Goal: Navigation & Orientation: Find specific page/section

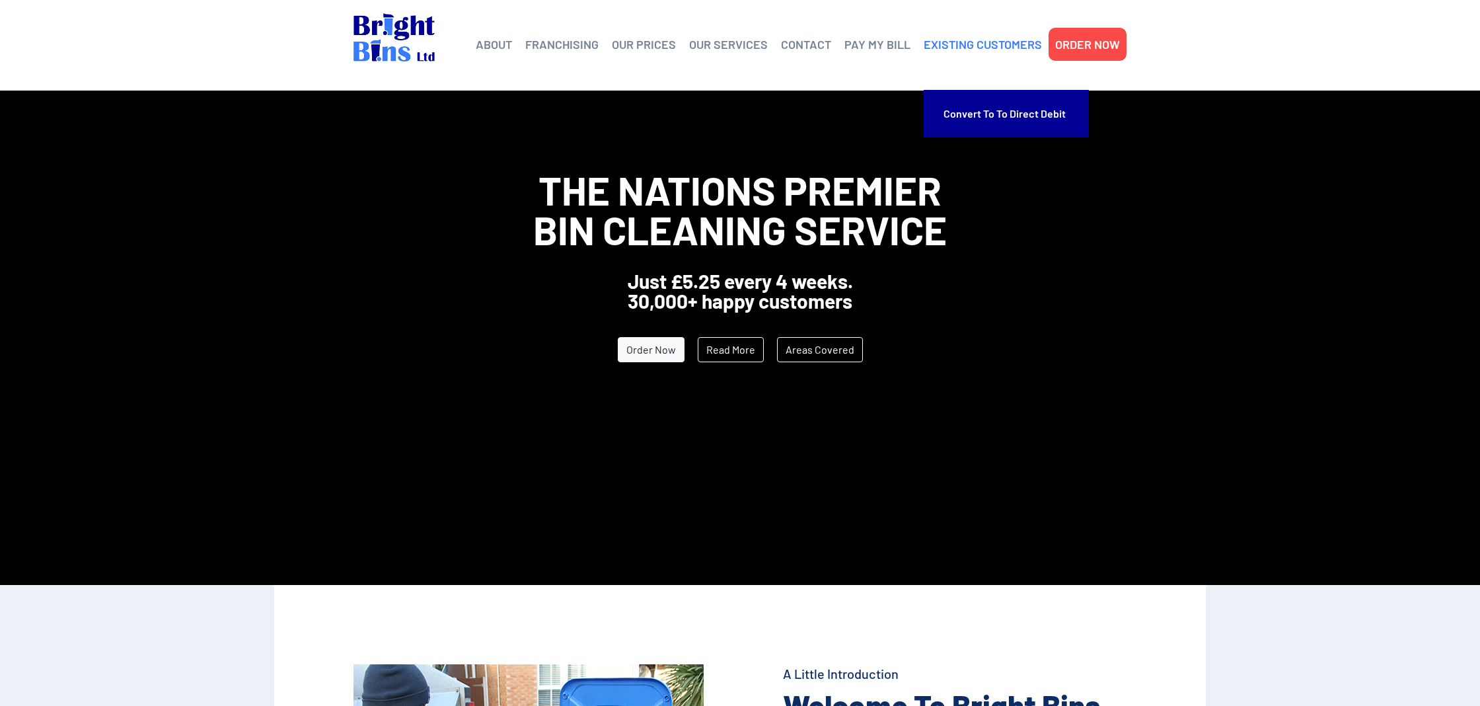
click at [961, 45] on link "EXISTING CUSTOMERS" at bounding box center [983, 44] width 118 height 20
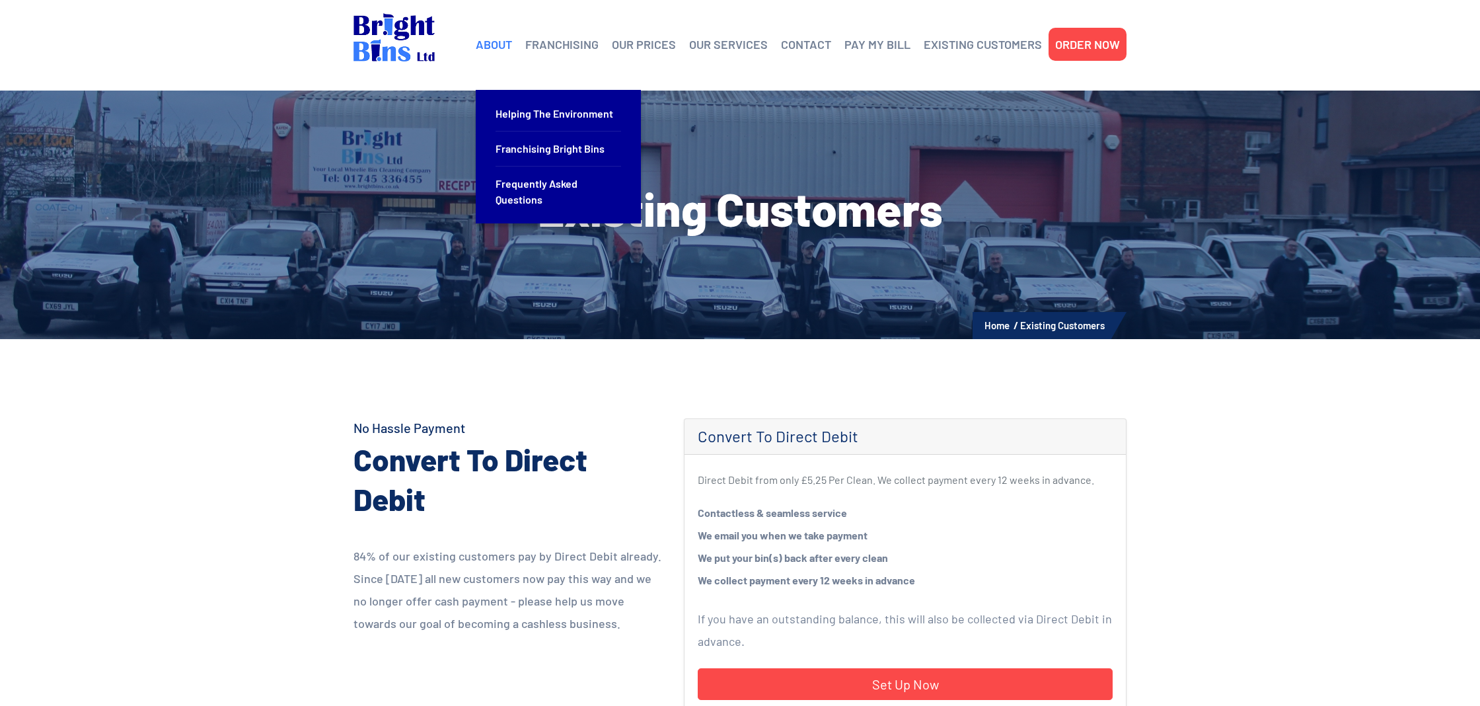
click at [496, 50] on link "ABOUT" at bounding box center [494, 44] width 36 height 20
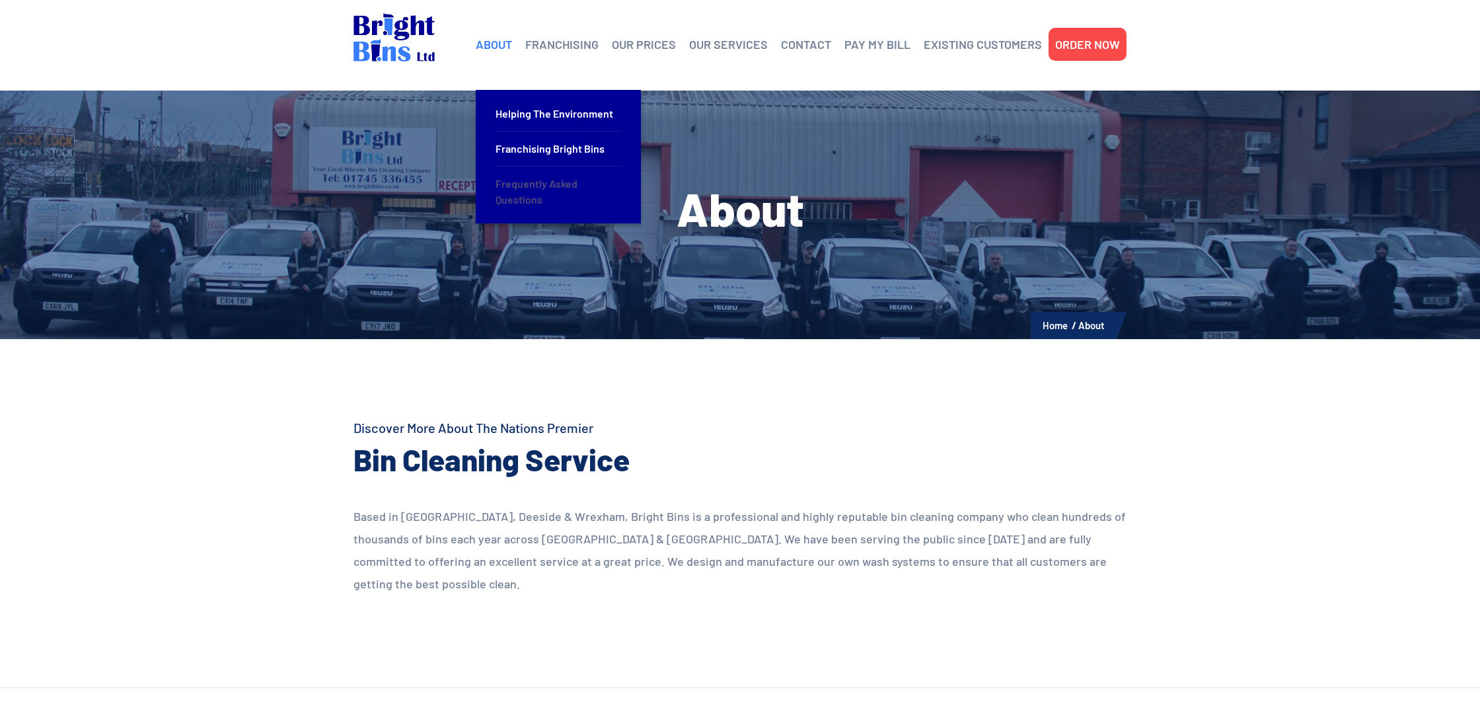
click at [539, 191] on link "Frequently Asked Questions" at bounding box center [559, 192] width 126 height 50
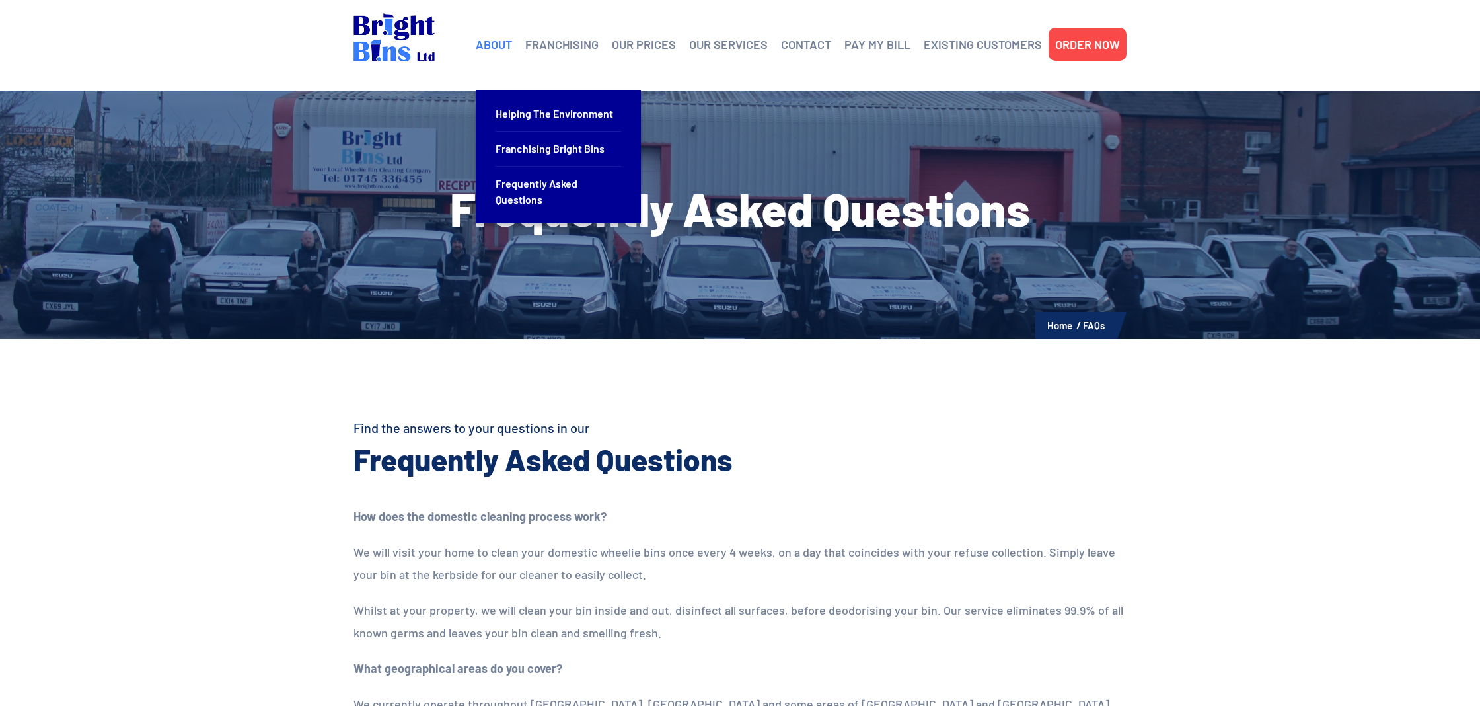
scroll to position [1, 0]
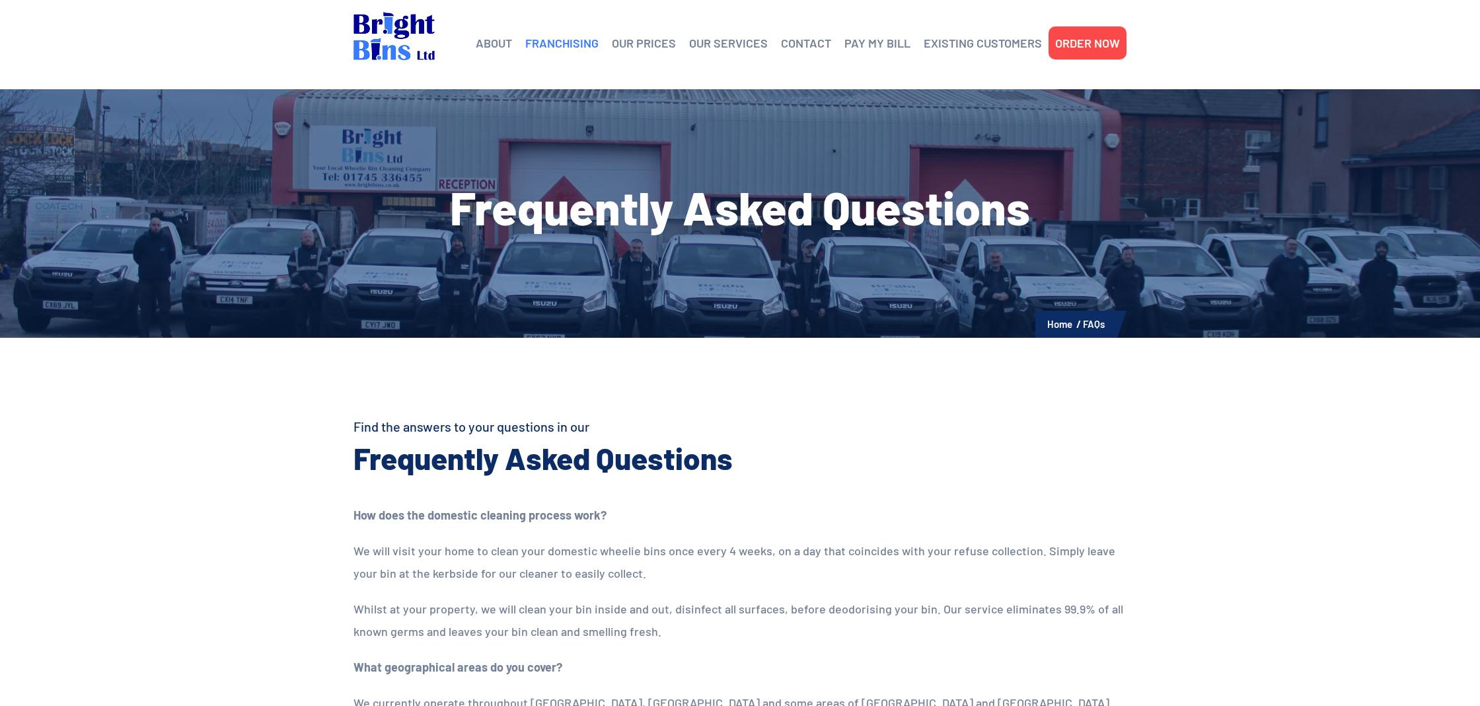
click at [590, 46] on link "FRANCHISING" at bounding box center [561, 43] width 73 height 20
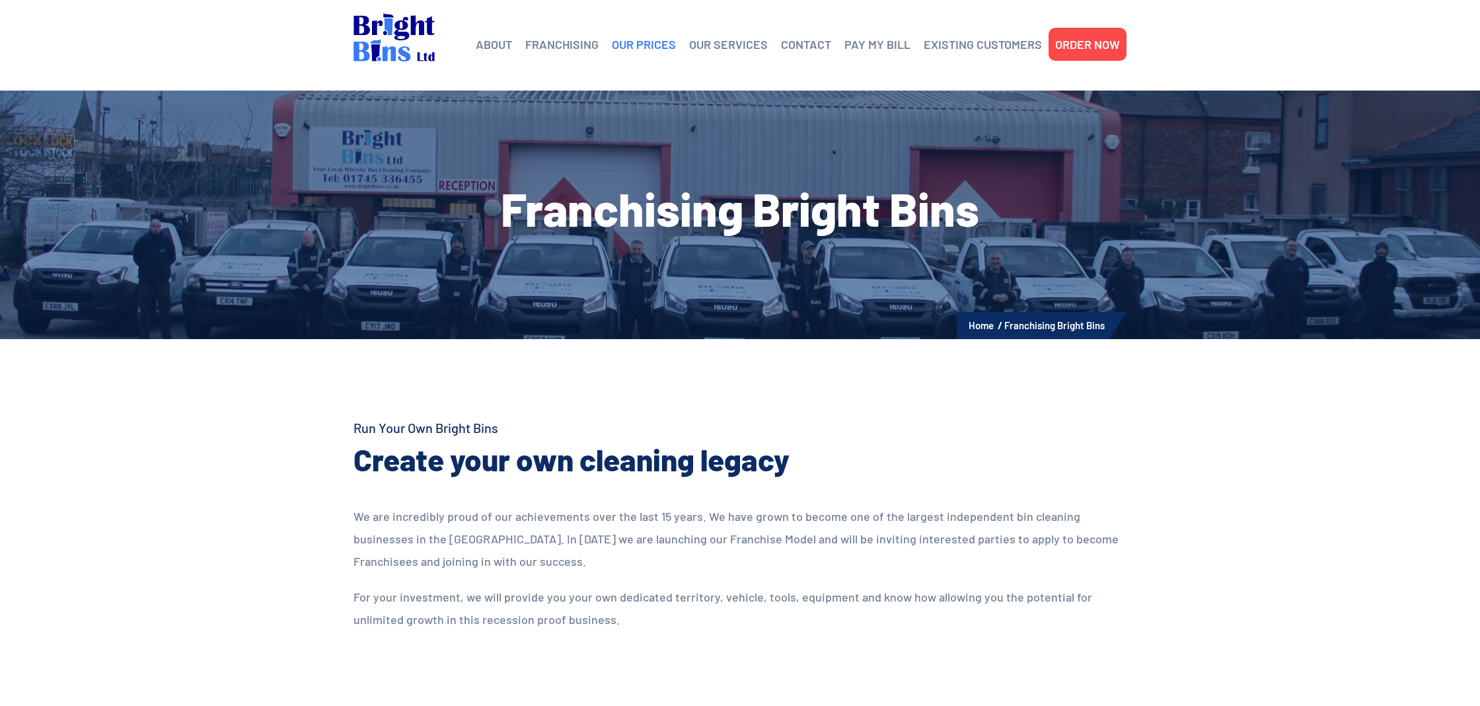
click at [661, 43] on link "OUR PRICES" at bounding box center [644, 44] width 64 height 20
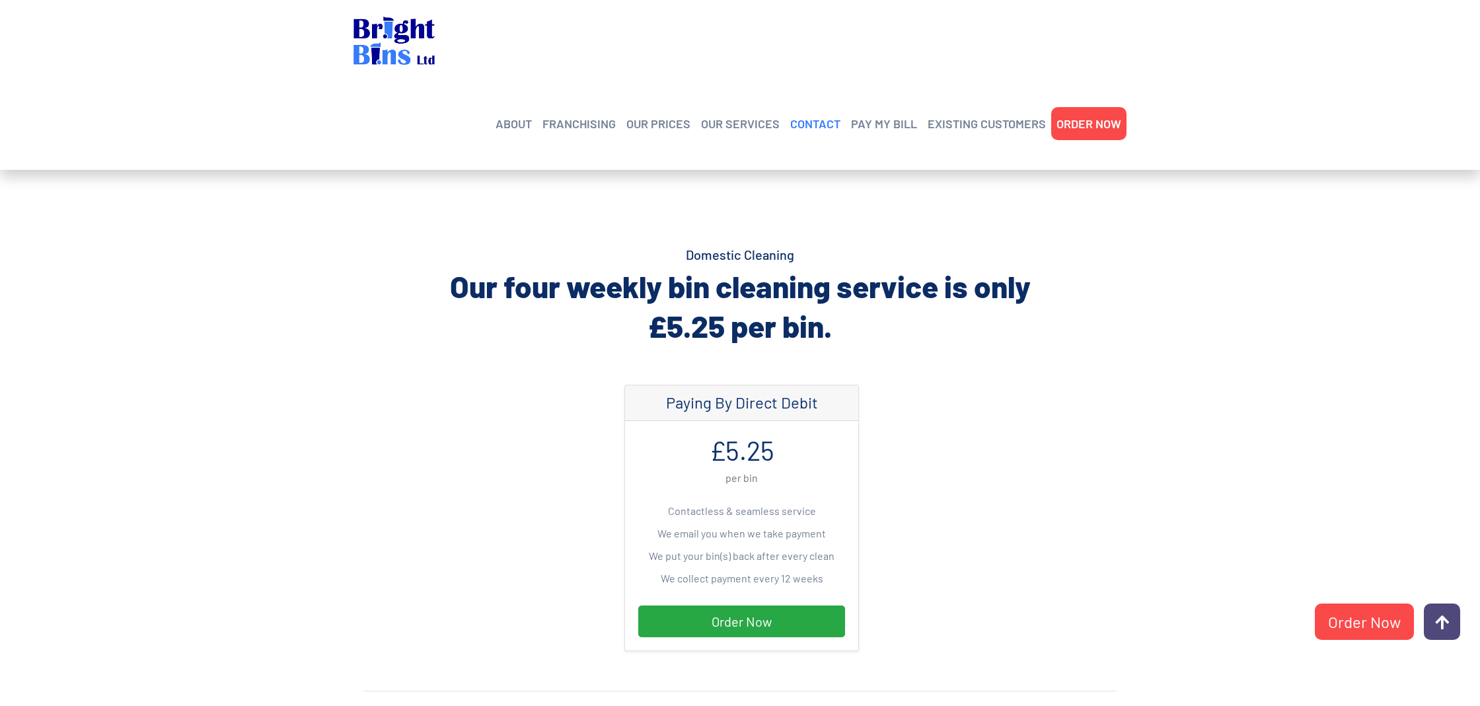
scroll to position [177, 0]
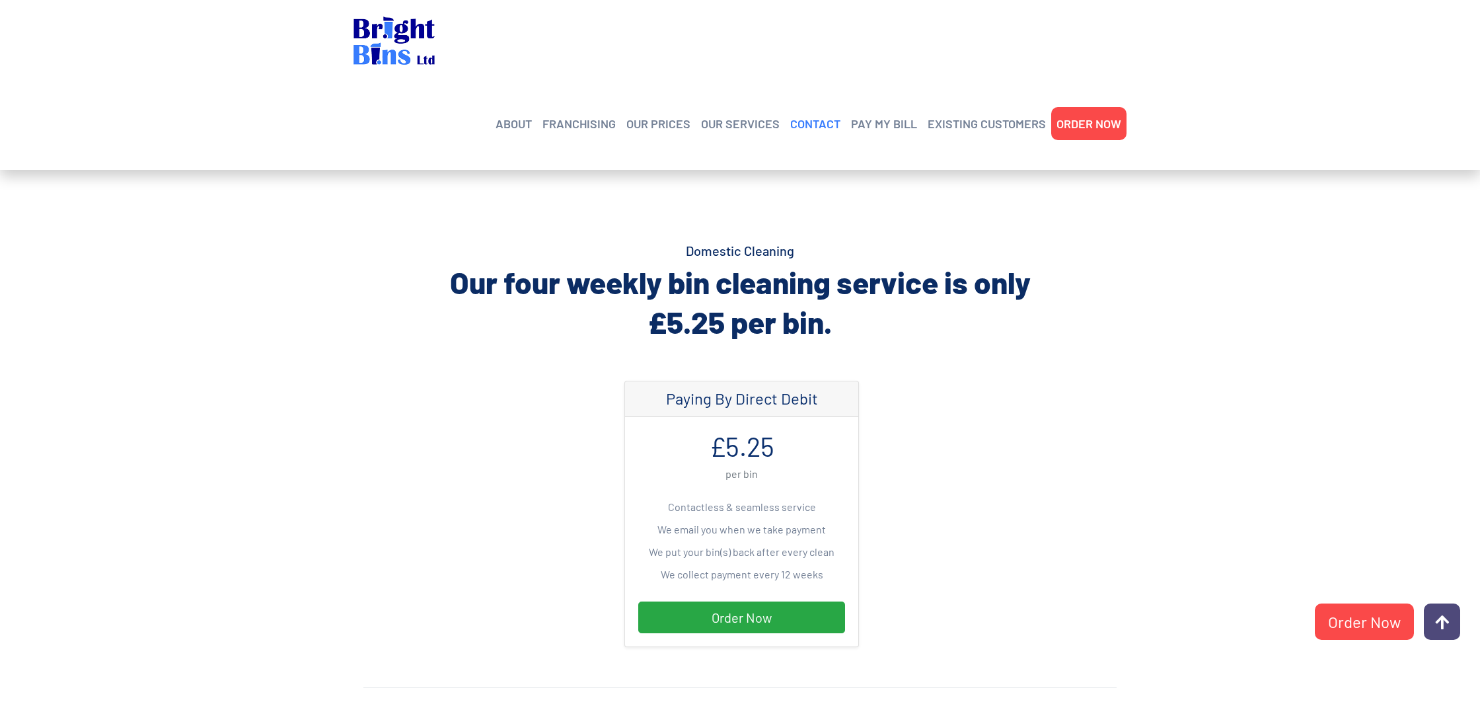
click at [815, 114] on link "CONTACT" at bounding box center [815, 124] width 50 height 20
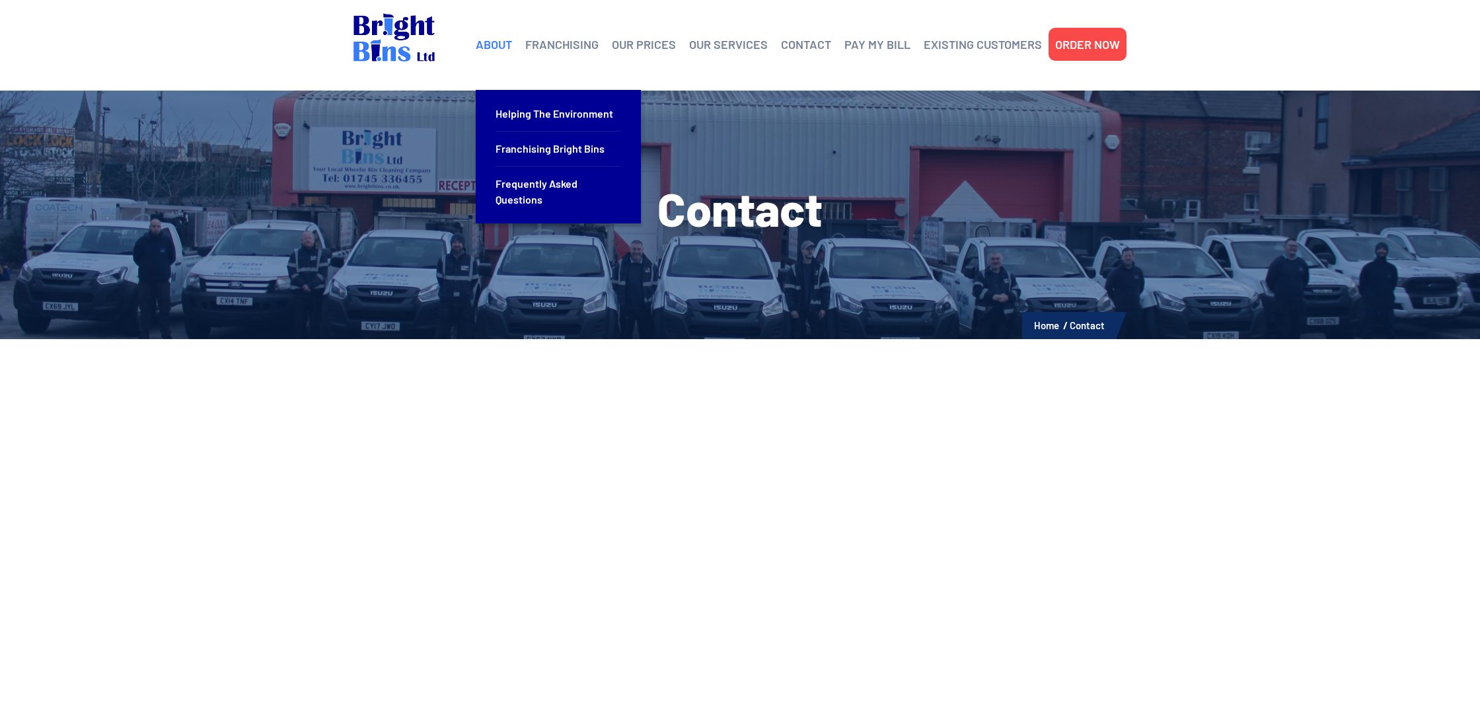
click at [488, 42] on link "ABOUT" at bounding box center [494, 44] width 36 height 20
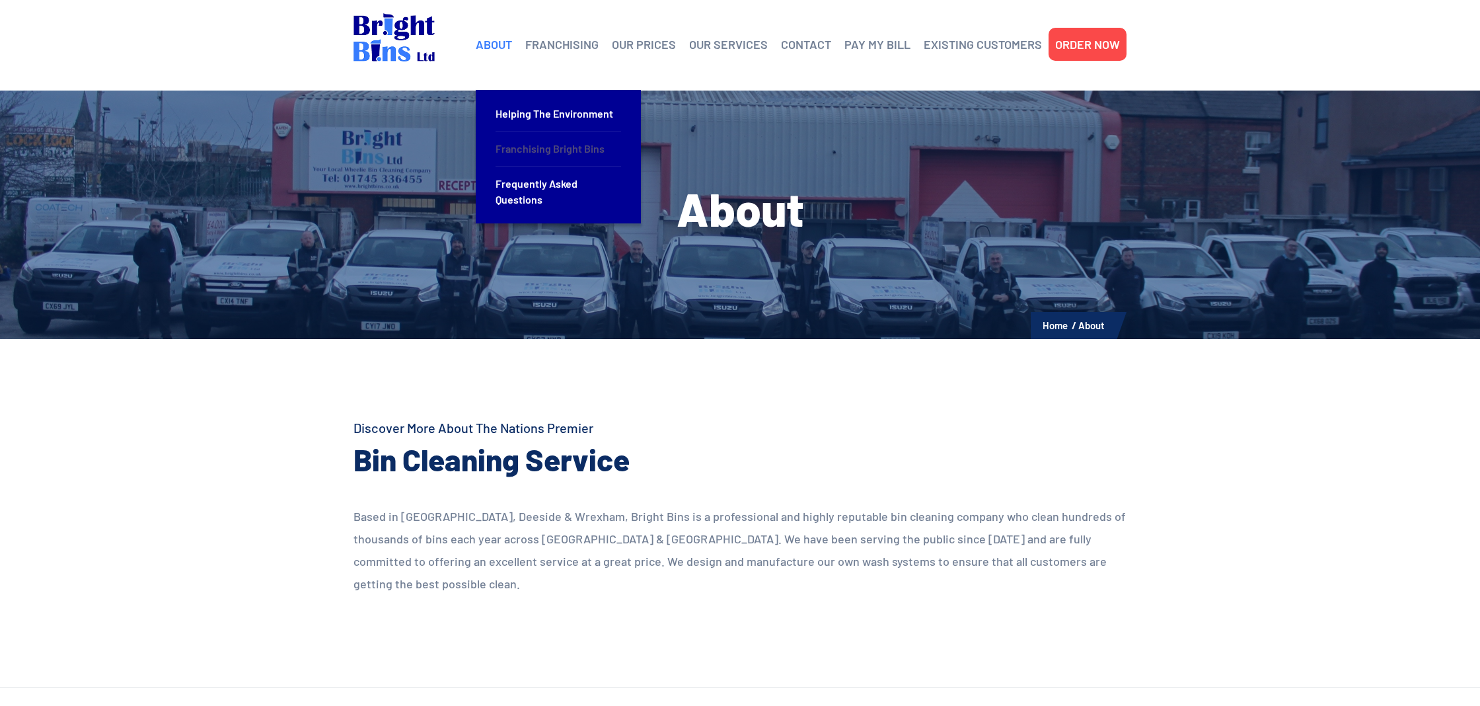
click at [515, 147] on link "Franchising Bright Bins" at bounding box center [559, 148] width 126 height 35
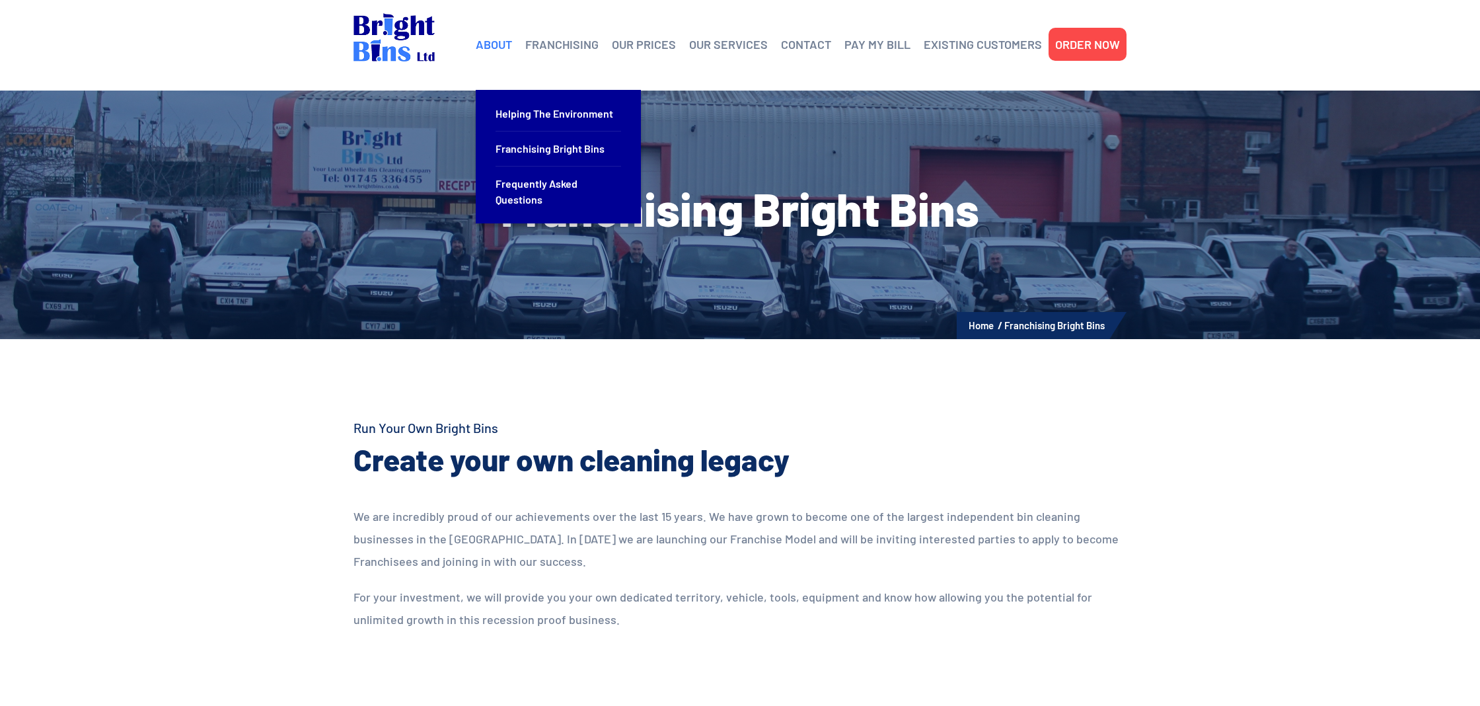
click at [491, 52] on link "ABOUT" at bounding box center [494, 44] width 36 height 20
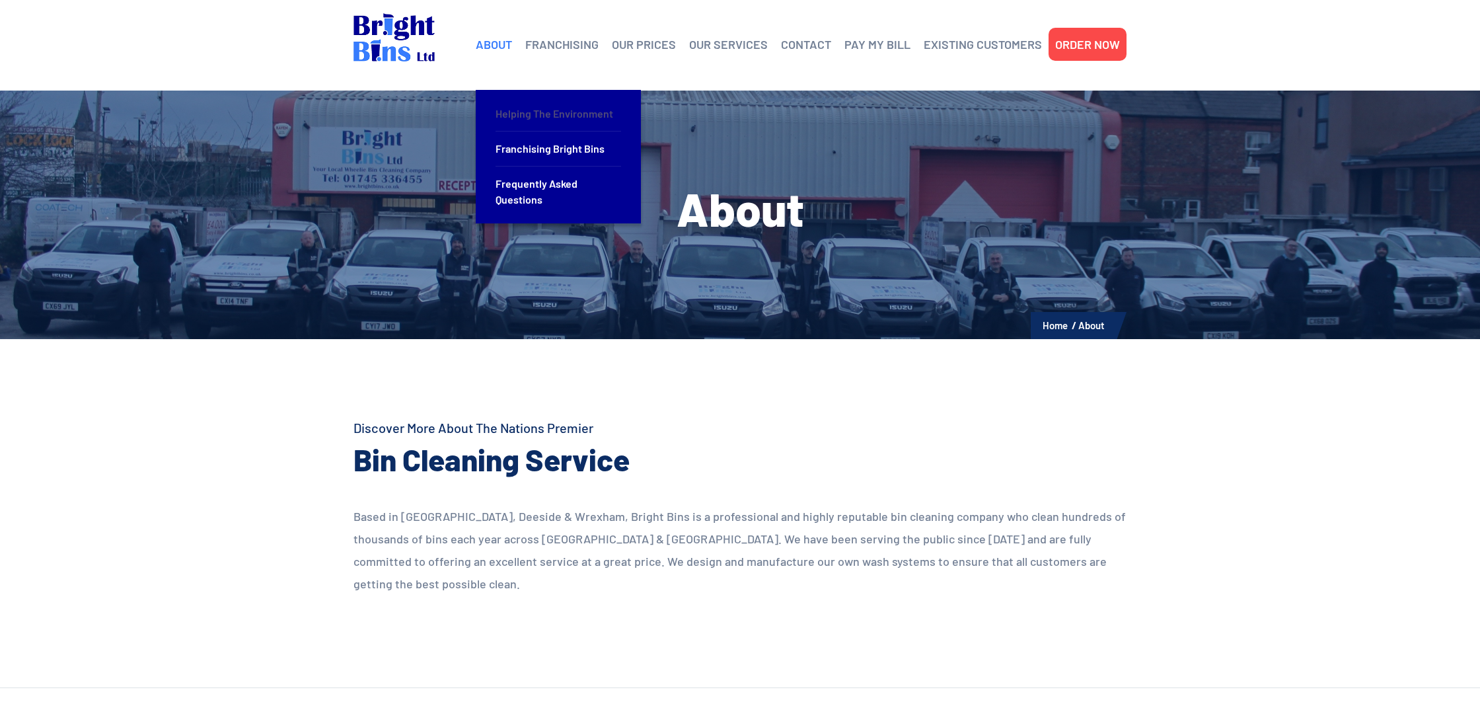
click at [593, 115] on link "Helping the Environment" at bounding box center [559, 113] width 126 height 35
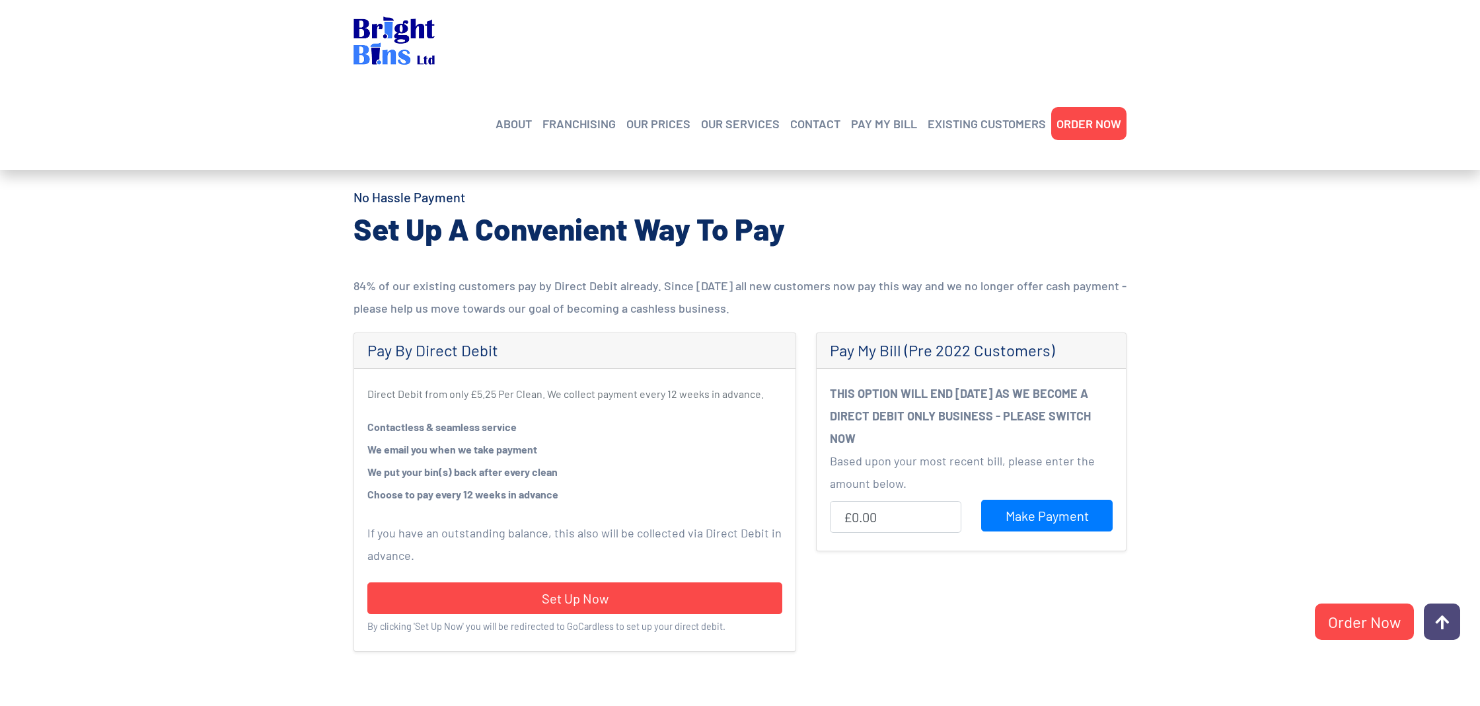
scroll to position [241, 0]
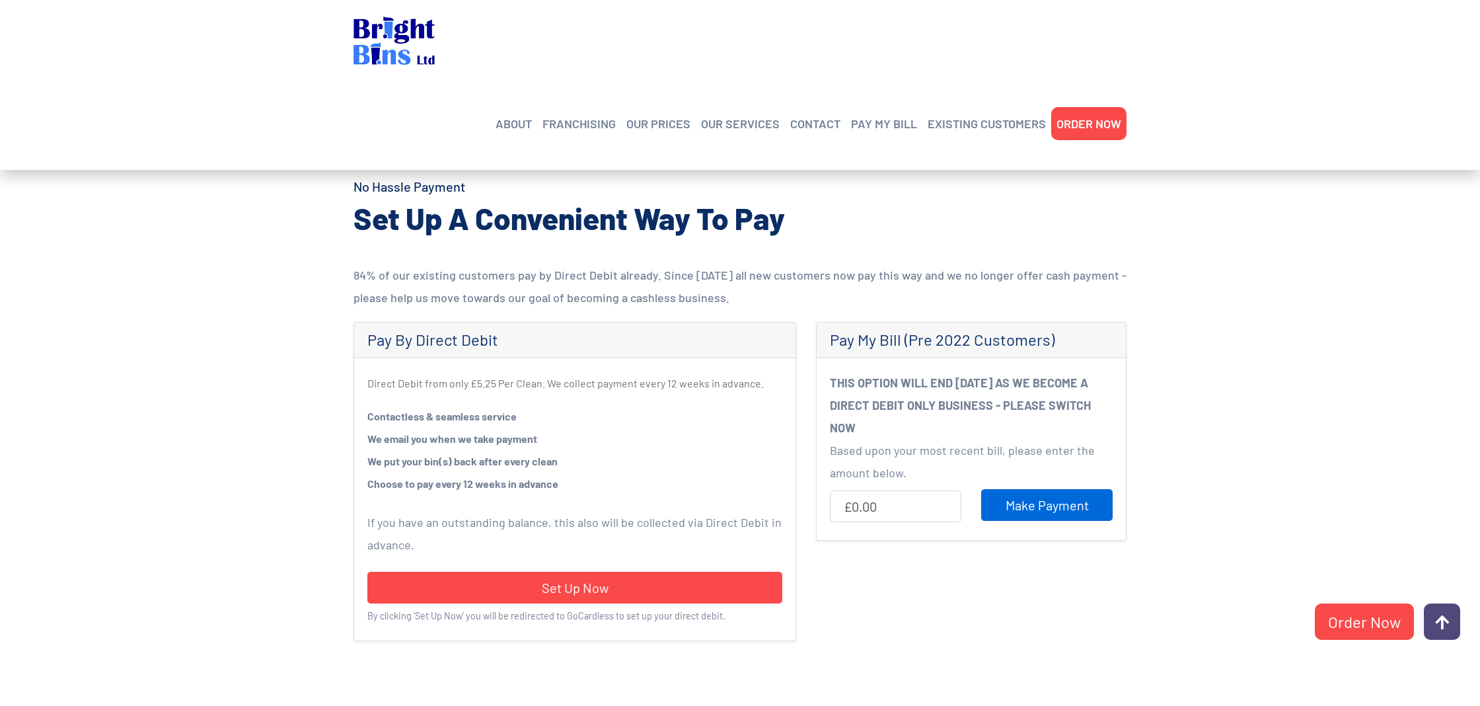
click at [1041, 511] on input "Make Payment" at bounding box center [1046, 505] width 131 height 32
